Goal: Navigation & Orientation: Find specific page/section

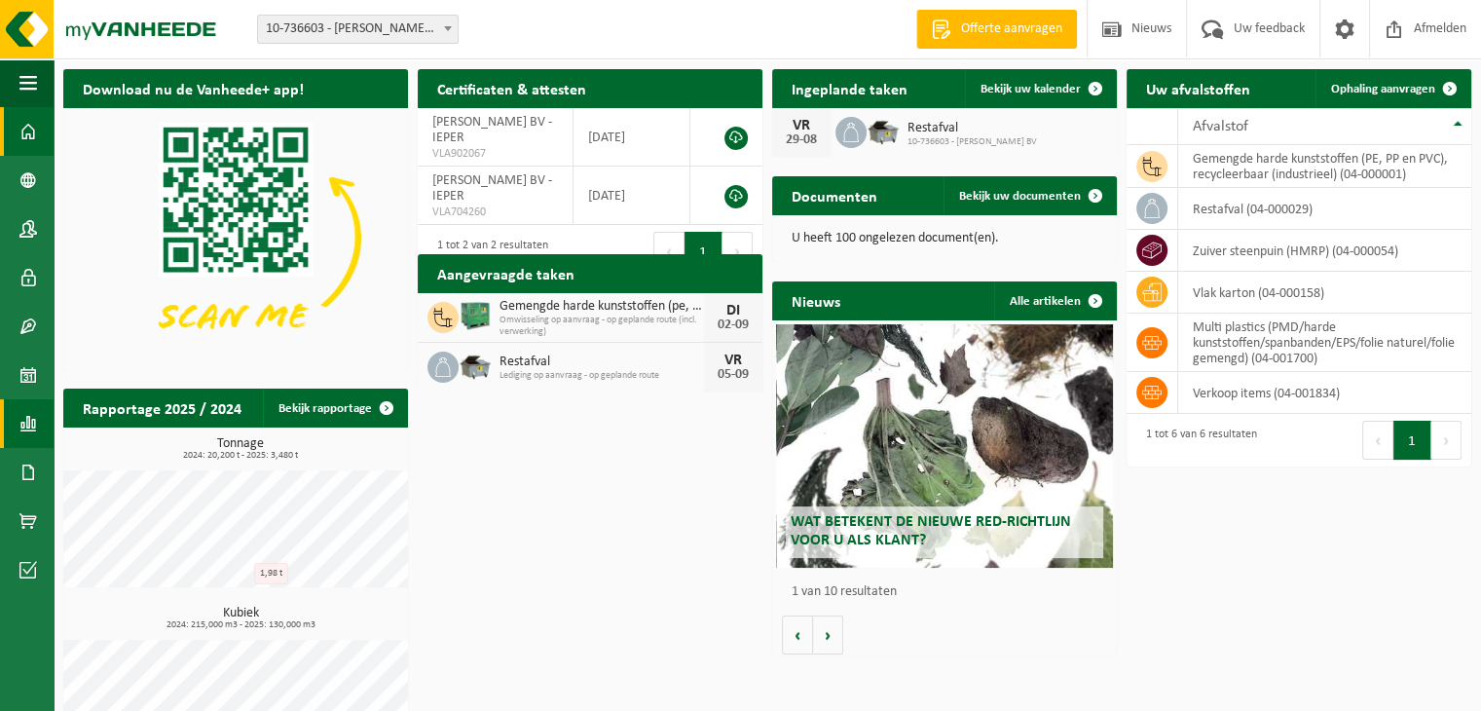
click at [30, 425] on span at bounding box center [28, 423] width 18 height 49
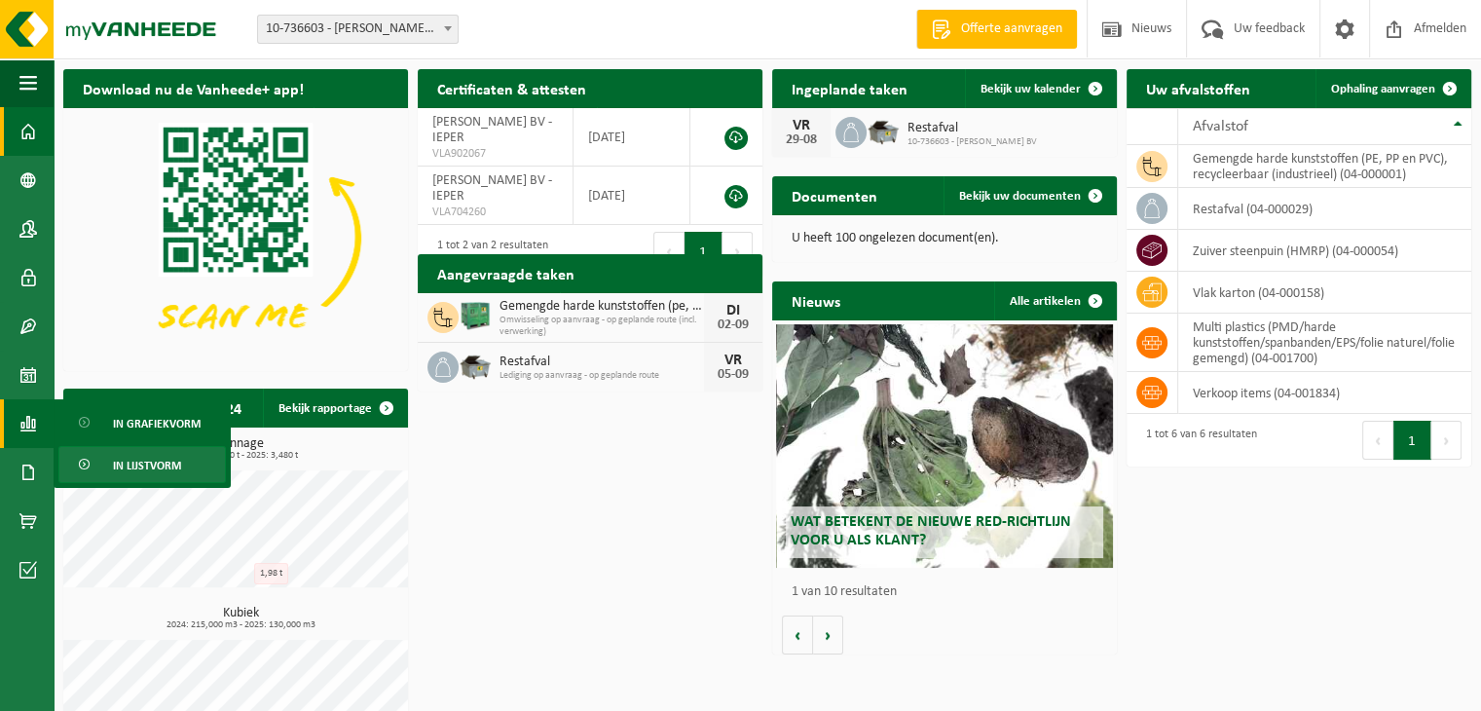
click at [136, 470] on span "In lijstvorm" at bounding box center [147, 465] width 68 height 37
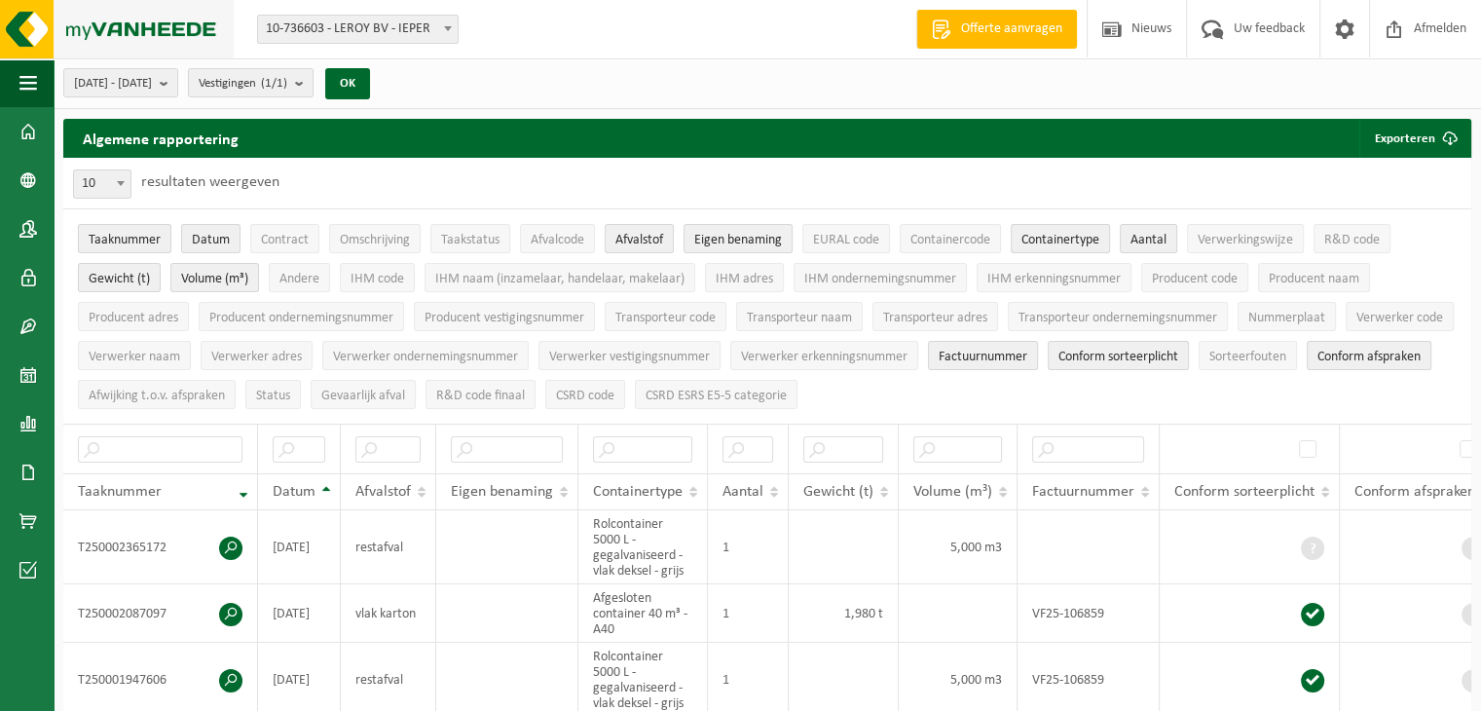
click at [195, 23] on img at bounding box center [117, 29] width 234 height 58
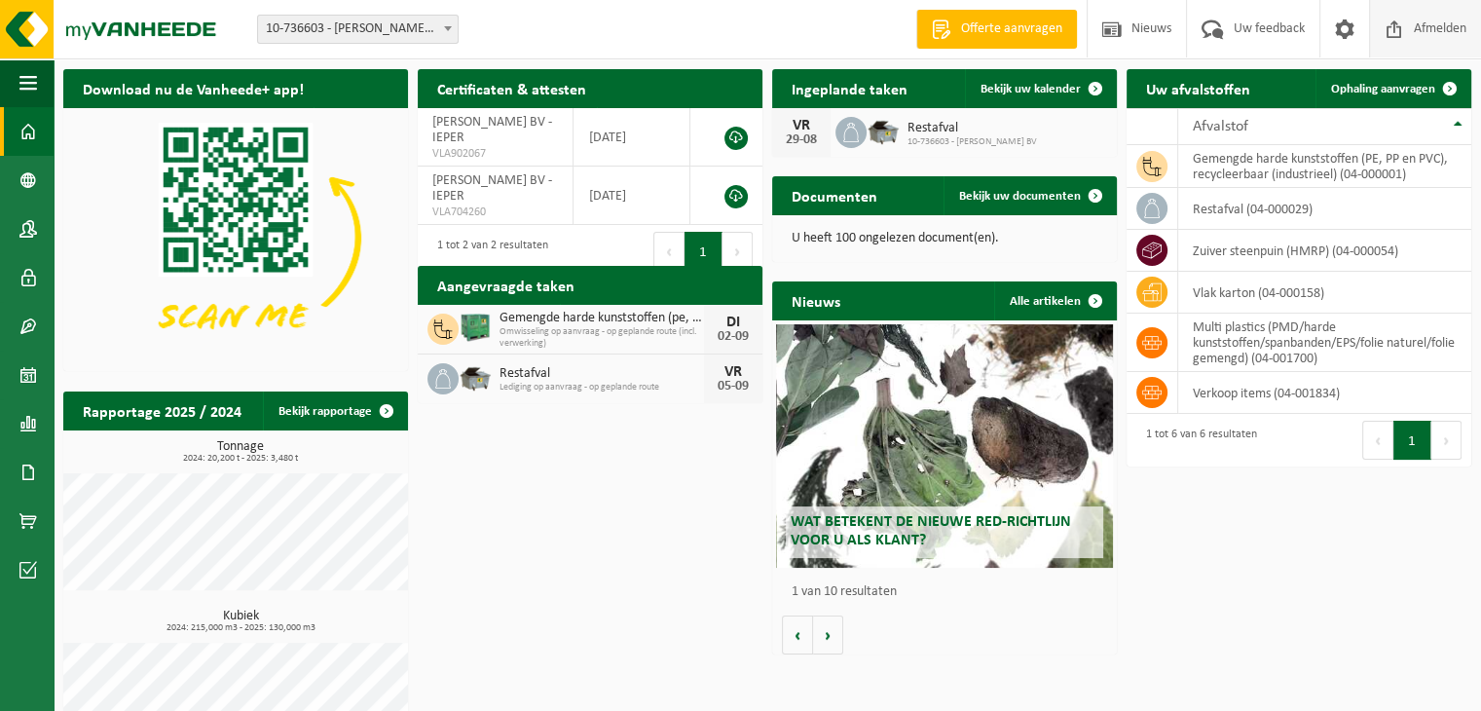
click at [1439, 32] on span "Afmelden" at bounding box center [1440, 28] width 62 height 57
